Goal: Find specific page/section: Find specific page/section

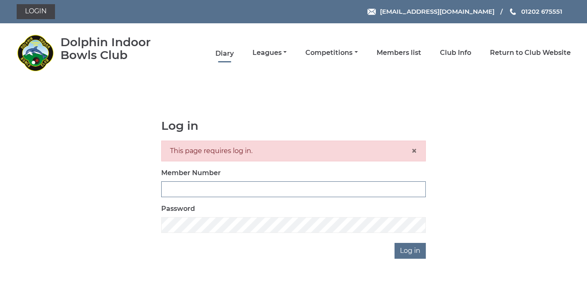
type input "3361"
click at [227, 53] on link "Diary" at bounding box center [224, 53] width 18 height 9
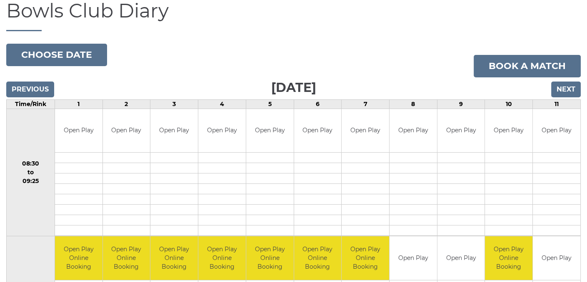
scroll to position [42, 0]
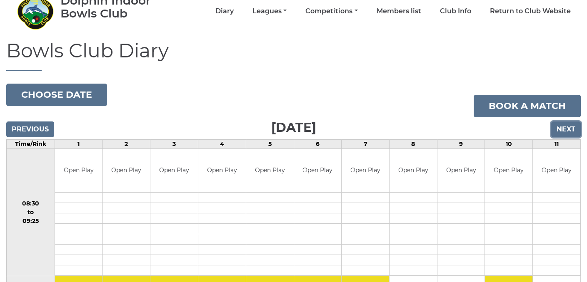
click at [559, 126] on input "Next" at bounding box center [566, 130] width 30 height 16
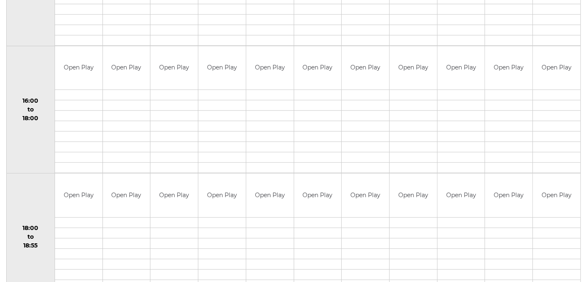
scroll to position [364, 0]
